Goal: Task Accomplishment & Management: Manage account settings

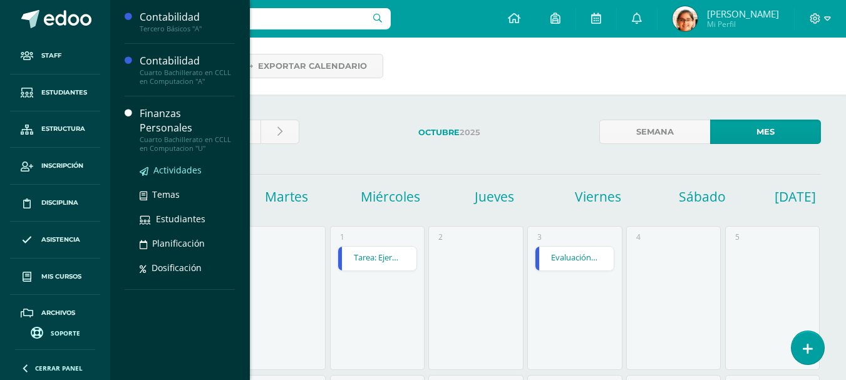
click at [172, 164] on span "Actividades" at bounding box center [177, 170] width 48 height 12
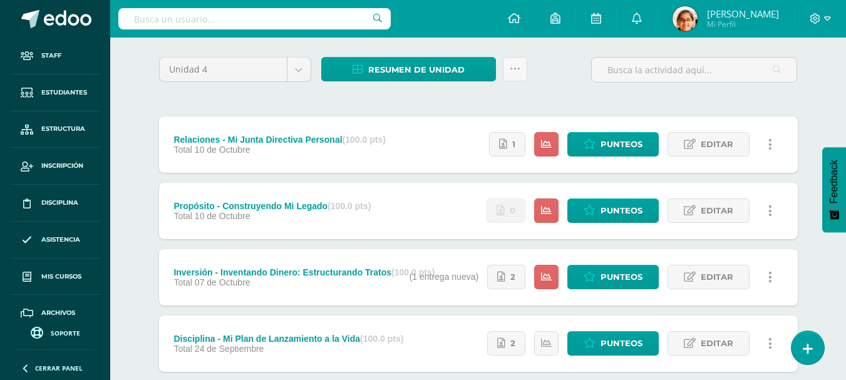
scroll to position [91, 0]
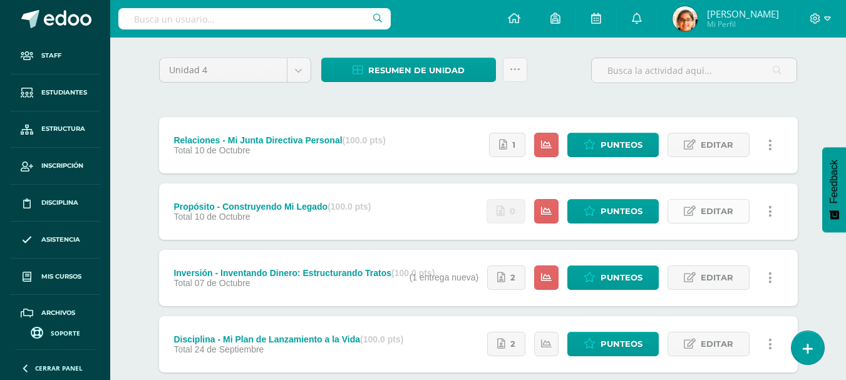
click at [713, 216] on span "Editar" at bounding box center [716, 211] width 33 height 23
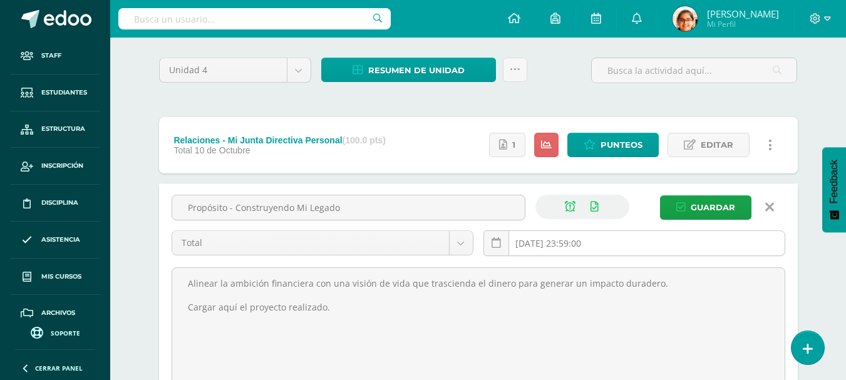
click at [548, 247] on input "[DATE] 23:59:00" at bounding box center [634, 243] width 300 height 24
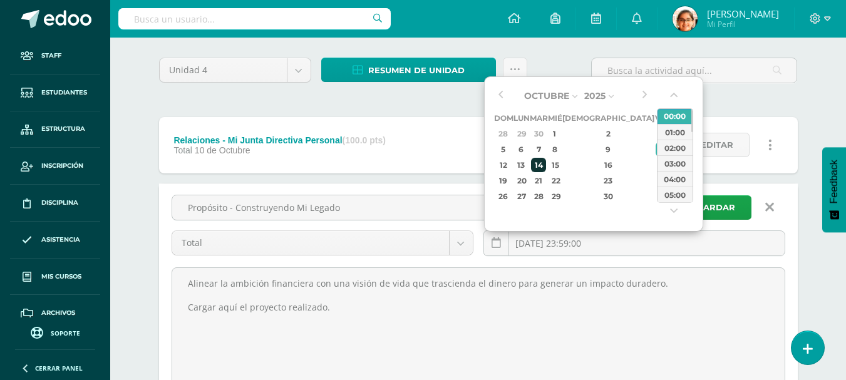
click at [545, 167] on div "14" at bounding box center [538, 165] width 14 height 14
type input "2025-10-14 23:59"
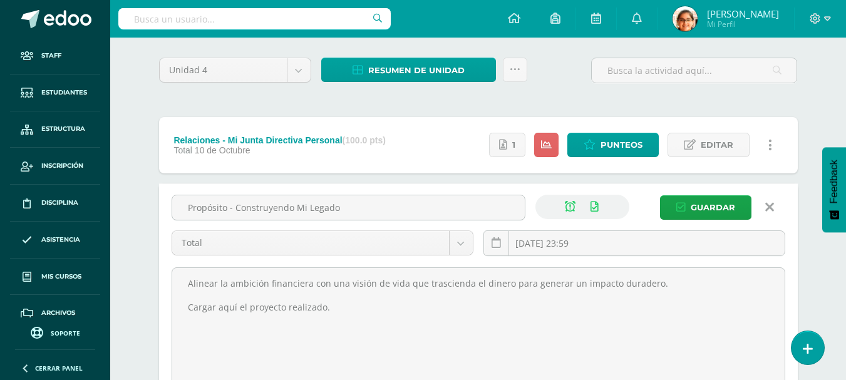
click at [710, 265] on div "2025-10-14 23:59" at bounding box center [634, 248] width 312 height 36
click at [687, 203] on button "Guardar" at bounding box center [705, 207] width 91 height 24
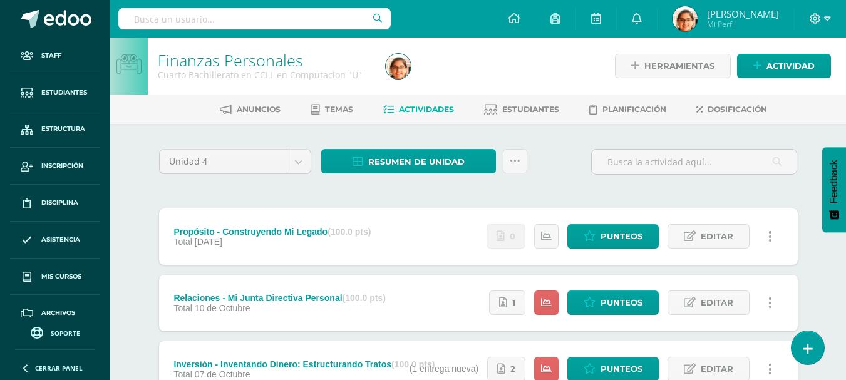
scroll to position [105, 0]
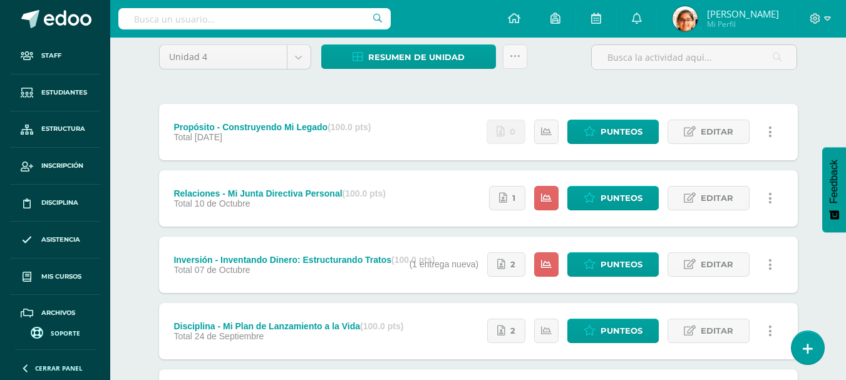
click at [394, 198] on div "Relaciones - Mi Junta Directiva Personal (100.0 pts) Total 10 de Octubre" at bounding box center [280, 198] width 242 height 56
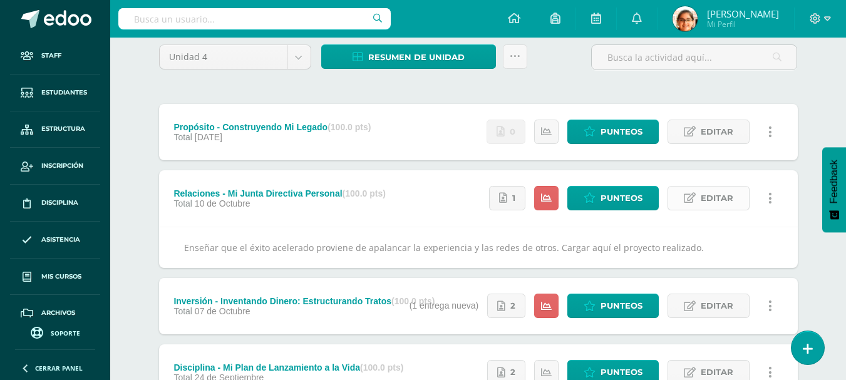
click at [694, 200] on icon at bounding box center [690, 198] width 12 height 11
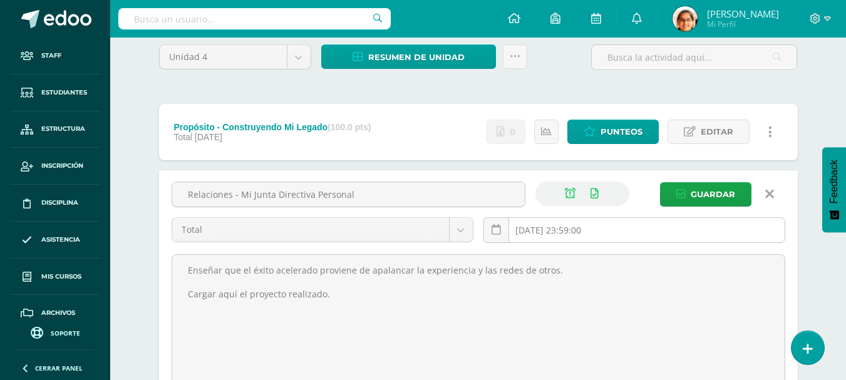
click at [536, 223] on input "2025-10-10 23:59:00" at bounding box center [634, 230] width 300 height 24
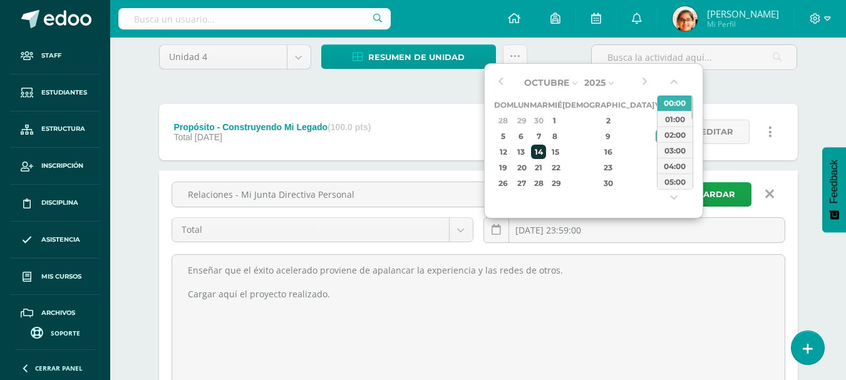
click at [545, 156] on div "14" at bounding box center [538, 152] width 14 height 14
type input "2025-10-14 23:59"
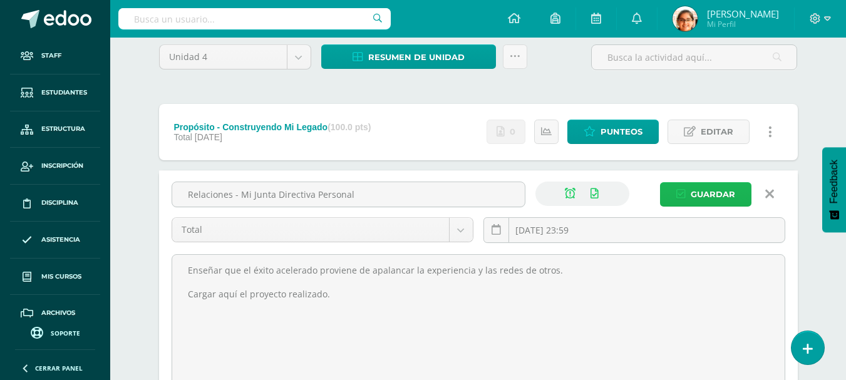
click at [714, 188] on span "Guardar" at bounding box center [712, 194] width 44 height 23
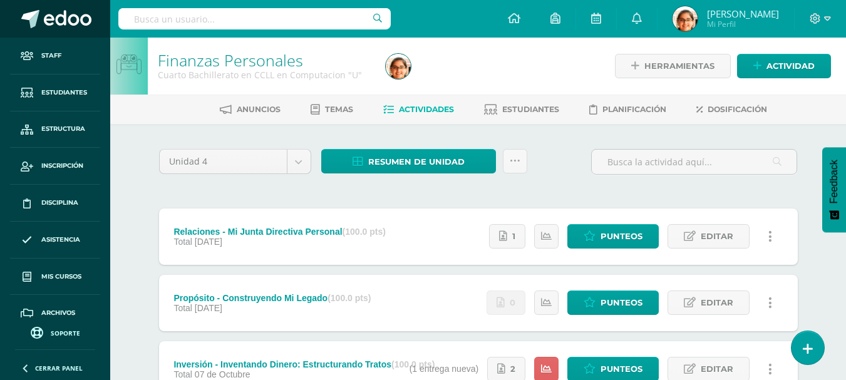
click at [66, 16] on span at bounding box center [68, 19] width 48 height 19
